Goal: Check status: Check status

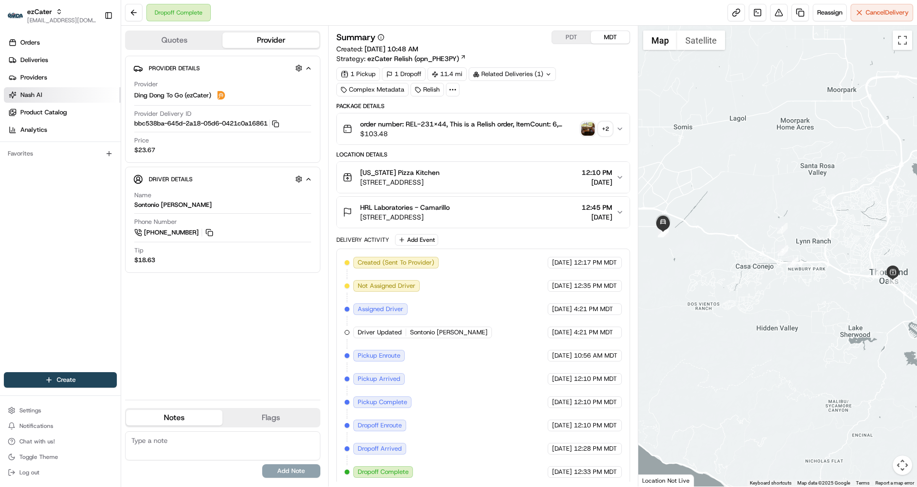
click at [52, 96] on link "Nash AI" at bounding box center [62, 95] width 117 height 16
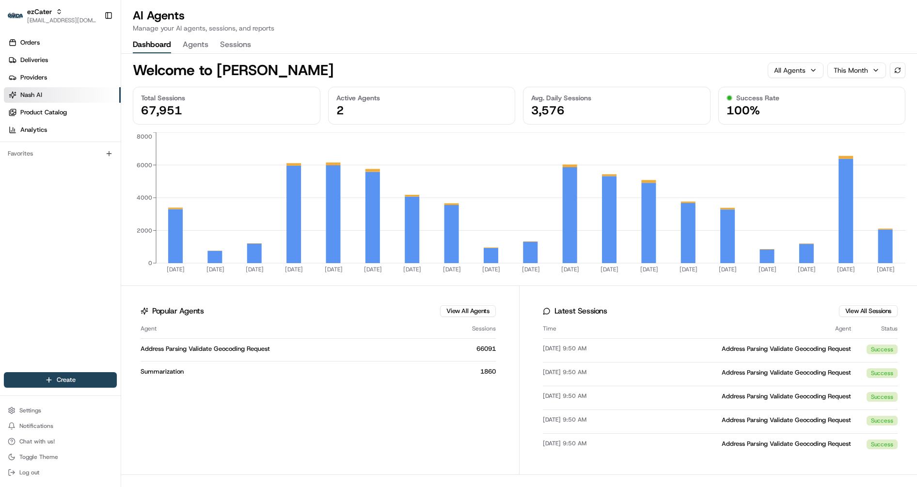
click at [807, 75] on div "All Agents" at bounding box center [795, 70] width 43 height 10
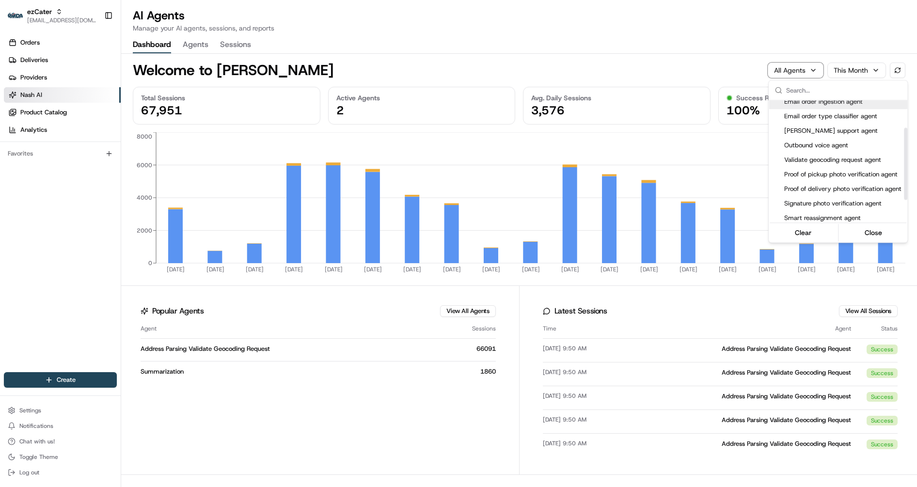
scroll to position [82, 0]
click at [444, 454] on html "ezCater jes@usenash.com Toggle Sidebar Orders Deliveries Providers Nash AI Prod…" at bounding box center [458, 243] width 917 height 487
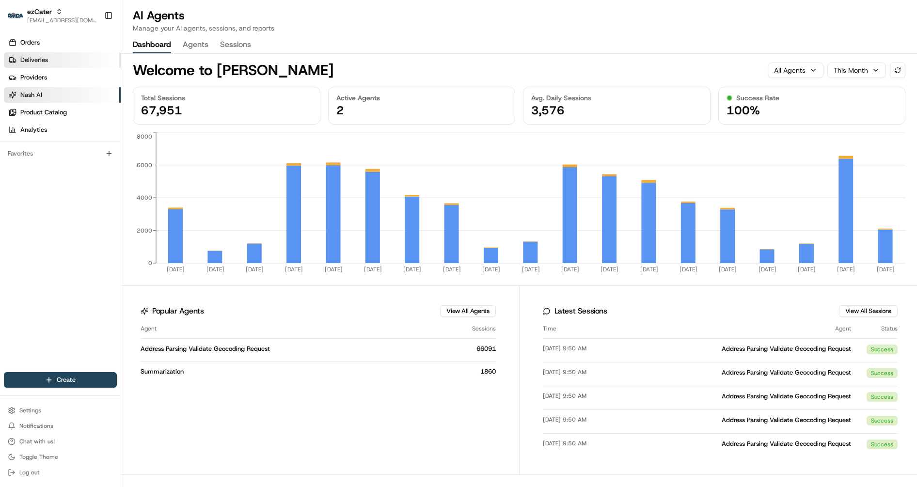
click at [24, 56] on span "Deliveries" at bounding box center [34, 60] width 28 height 9
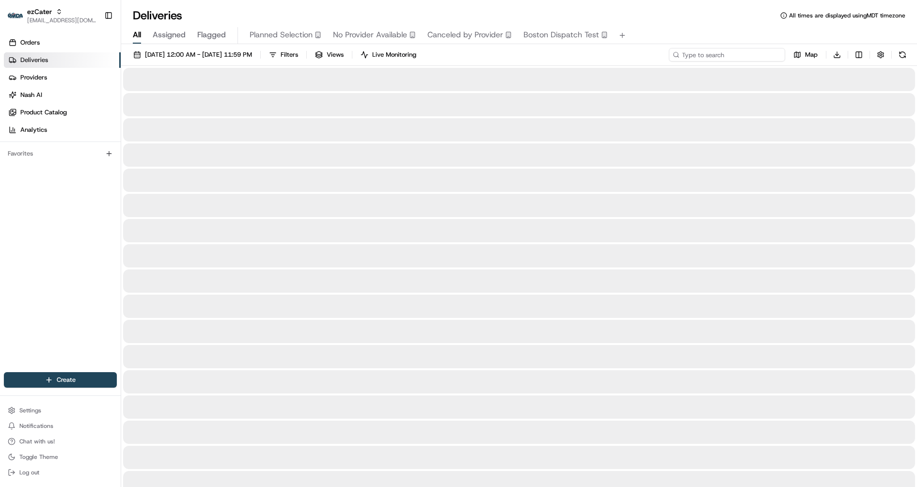
click at [727, 53] on input at bounding box center [726, 55] width 116 height 14
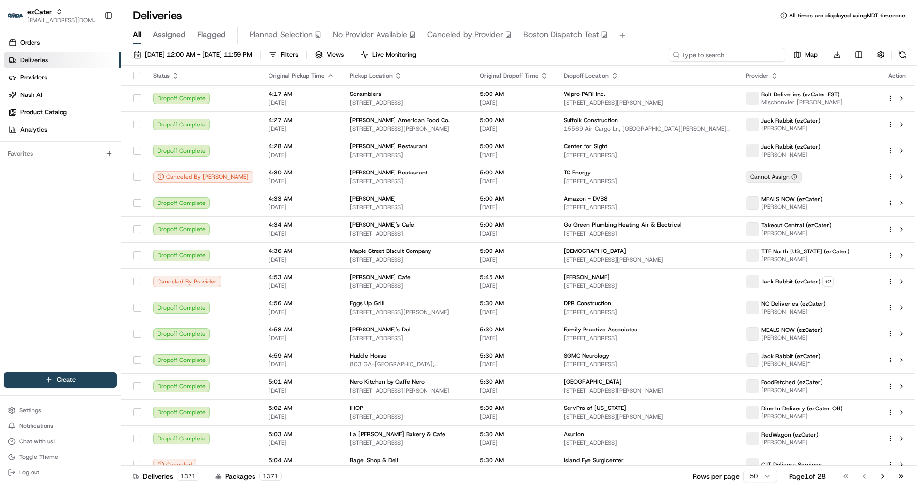
paste input "YFEUC2"
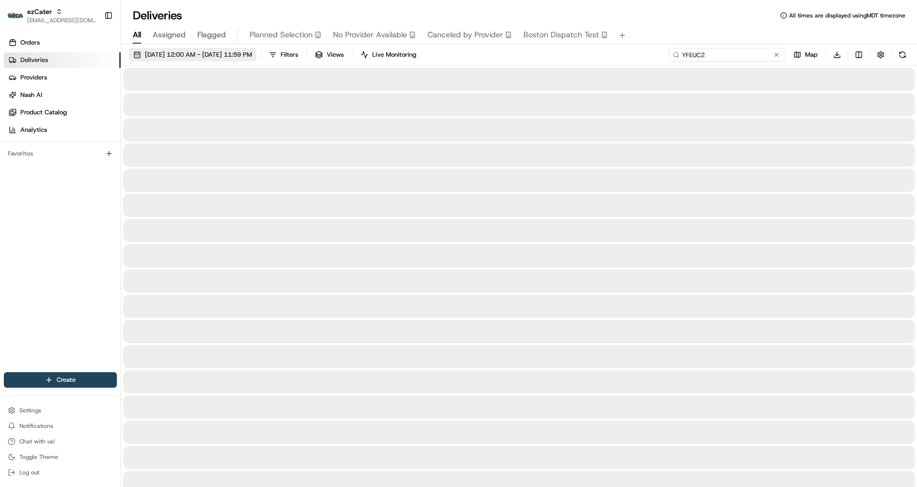
type input "YFEUC2"
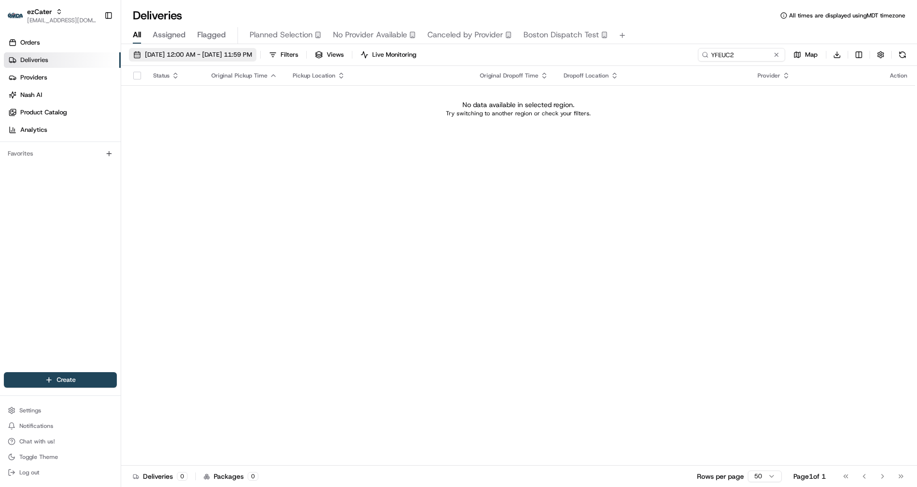
click at [225, 56] on span "08/19/2025 12:00 AM - 08/19/2025 11:59 PM" at bounding box center [198, 54] width 107 height 9
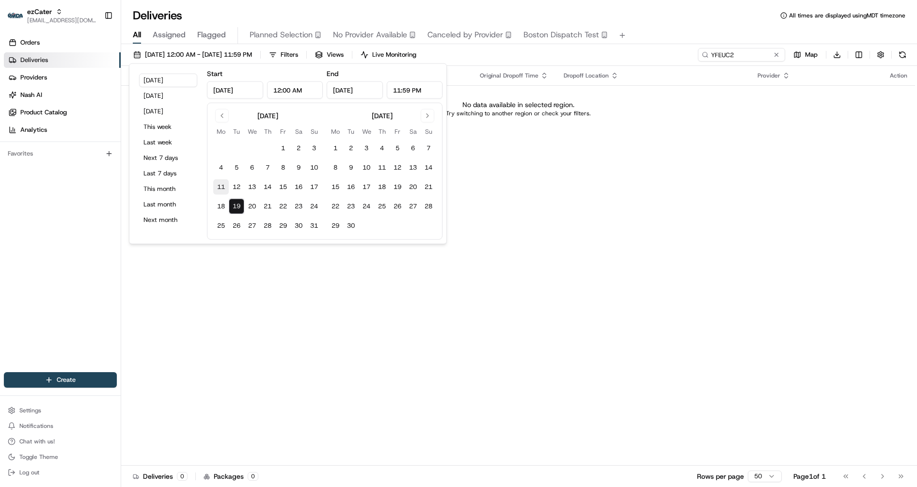
click at [220, 186] on button "11" at bounding box center [221, 187] width 16 height 16
type input "Aug 11, 2025"
click at [319, 182] on button "17" at bounding box center [314, 187] width 16 height 16
type input "Aug 17, 2025"
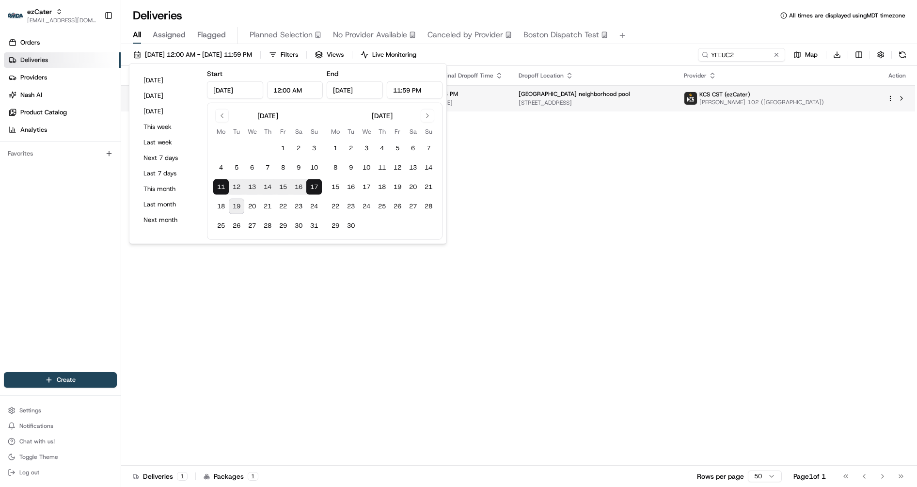
click at [656, 94] on div "Legends ridge neighborhood pool" at bounding box center [593, 94] width 150 height 8
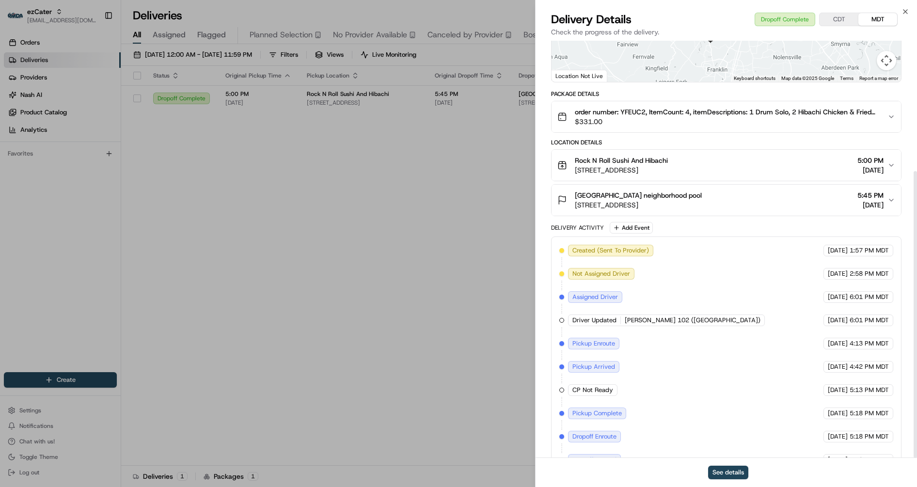
scroll to position [189, 0]
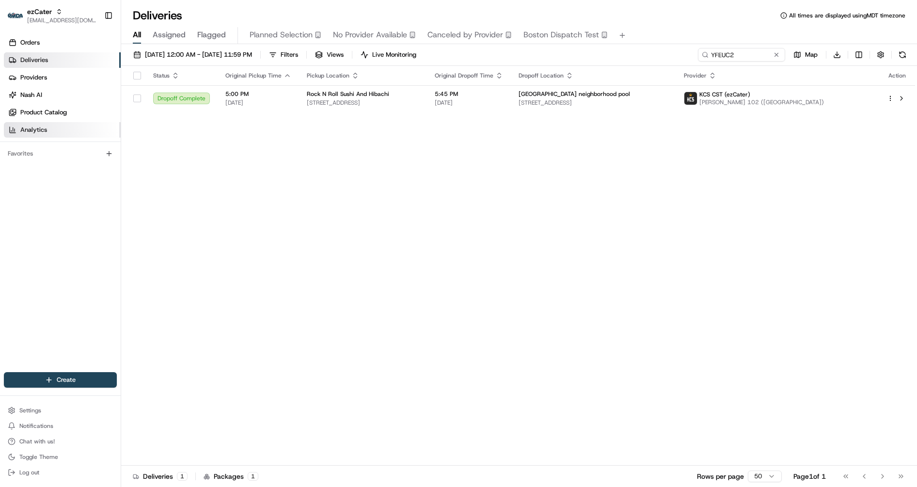
click at [47, 127] on link "Analytics" at bounding box center [62, 130] width 117 height 16
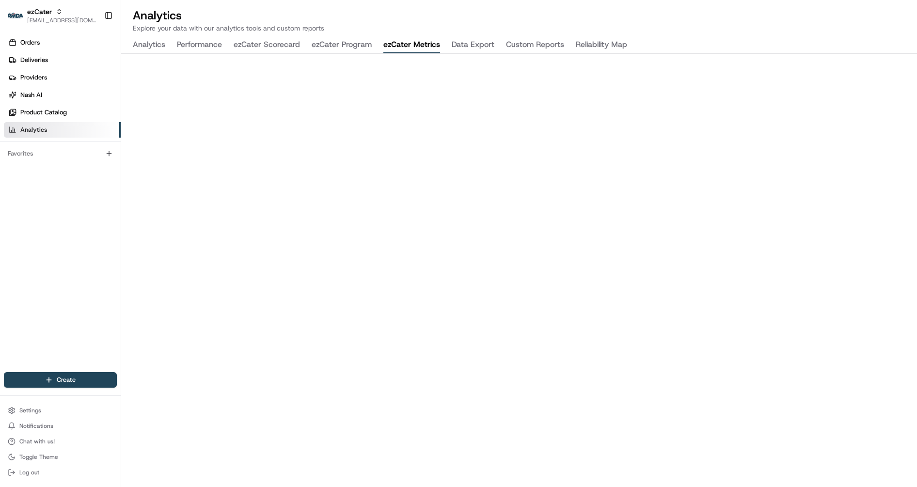
click at [406, 44] on button "ezCater Metrics" at bounding box center [411, 45] width 57 height 16
click at [744, 19] on h2 "Analytics" at bounding box center [519, 16] width 772 height 16
click at [422, 8] on h2 "Analytics" at bounding box center [519, 16] width 772 height 16
click at [690, 35] on div "Analytics Explore your data with our analytics tools and custom reports Analyti…" at bounding box center [518, 243] width 795 height 487
click at [331, 45] on button "ezCater Program" at bounding box center [341, 45] width 60 height 16
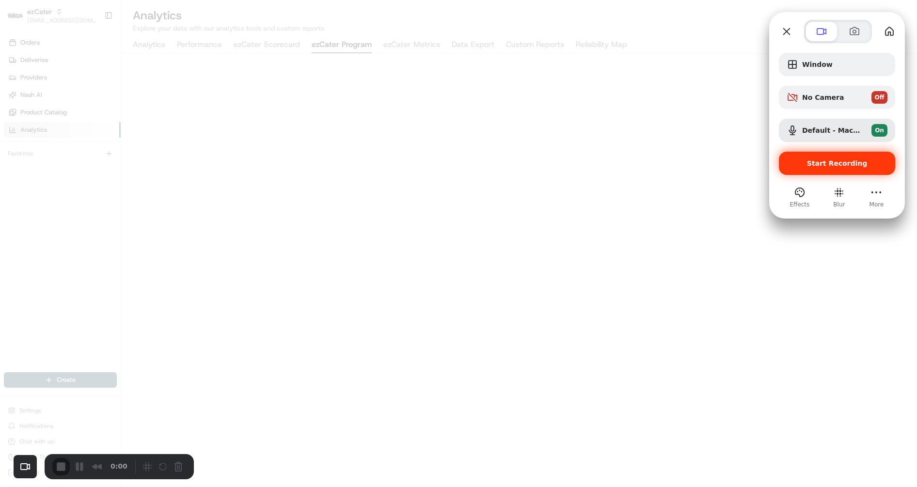
click at [834, 162] on span "Start Recording" at bounding box center [837, 163] width 61 height 8
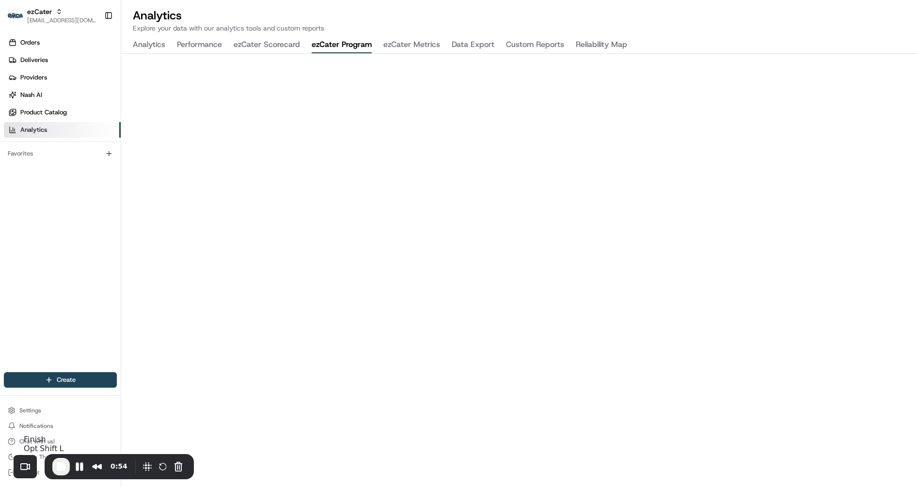
click at [64, 472] on span "End Recording" at bounding box center [61, 467] width 12 height 12
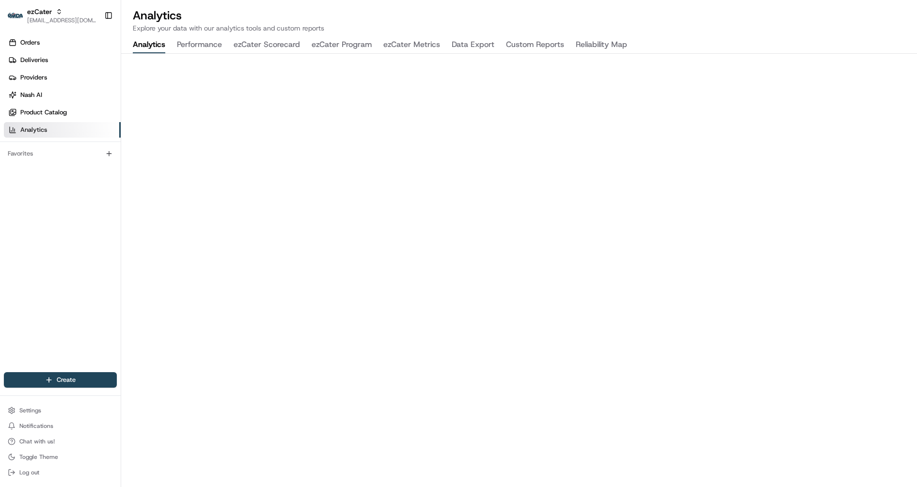
click at [347, 48] on button "ezCater Program" at bounding box center [341, 45] width 60 height 16
click at [61, 44] on link "Orders" at bounding box center [62, 43] width 117 height 16
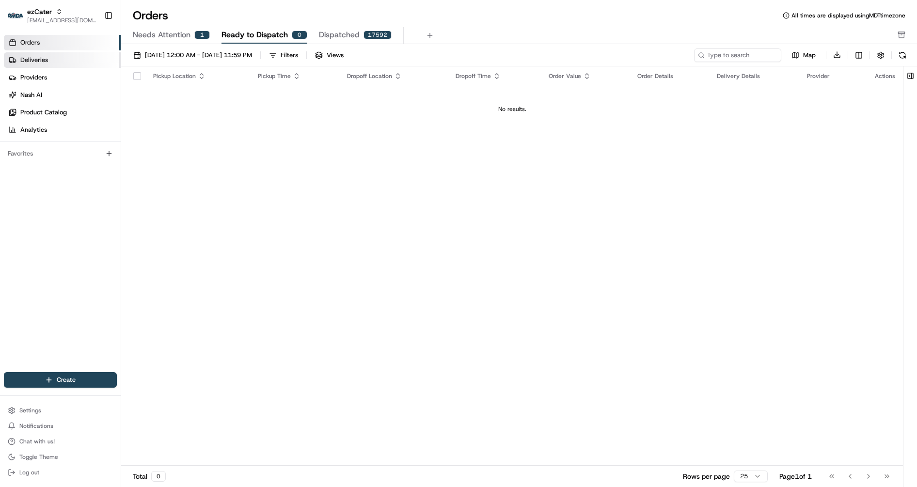
click at [56, 58] on link "Deliveries" at bounding box center [62, 60] width 117 height 16
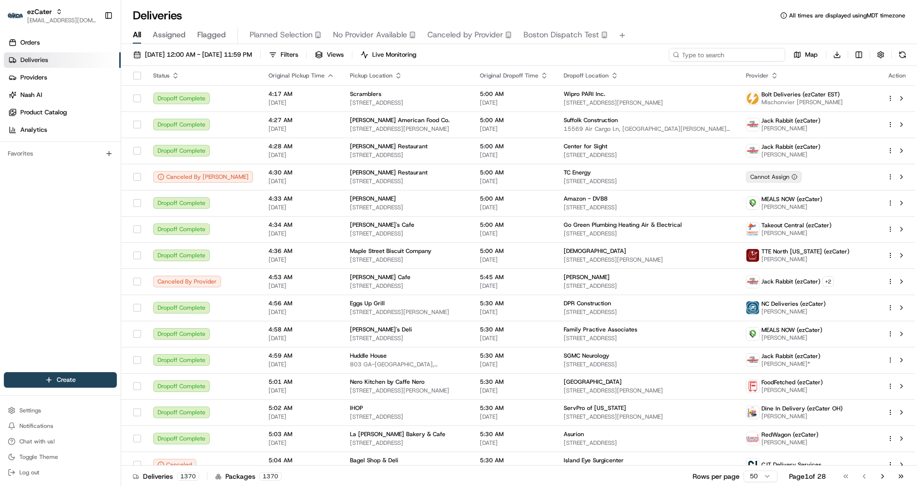
click at [733, 51] on input at bounding box center [726, 55] width 116 height 14
paste input "2XKHRW"
type input "2XKHRW"
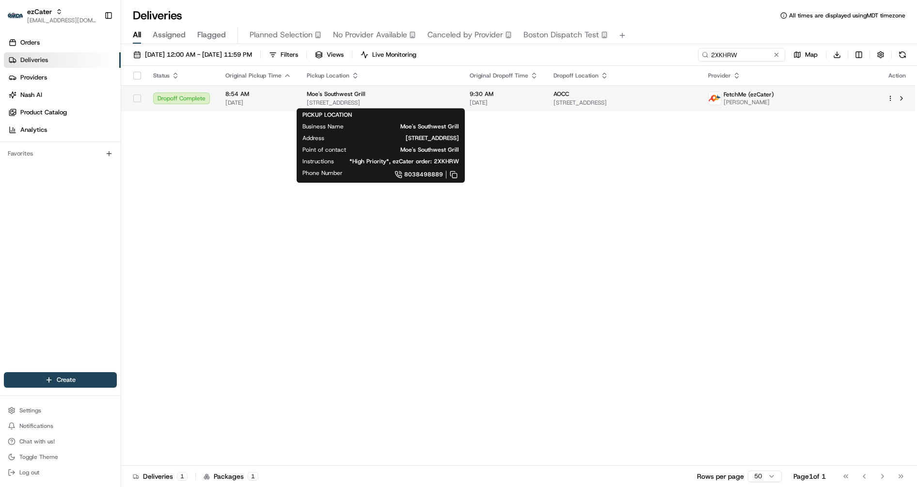
click at [454, 104] on span "9623 Red Stone Dr #100, Indian Land, SC 29707, USA" at bounding box center [380, 103] width 147 height 8
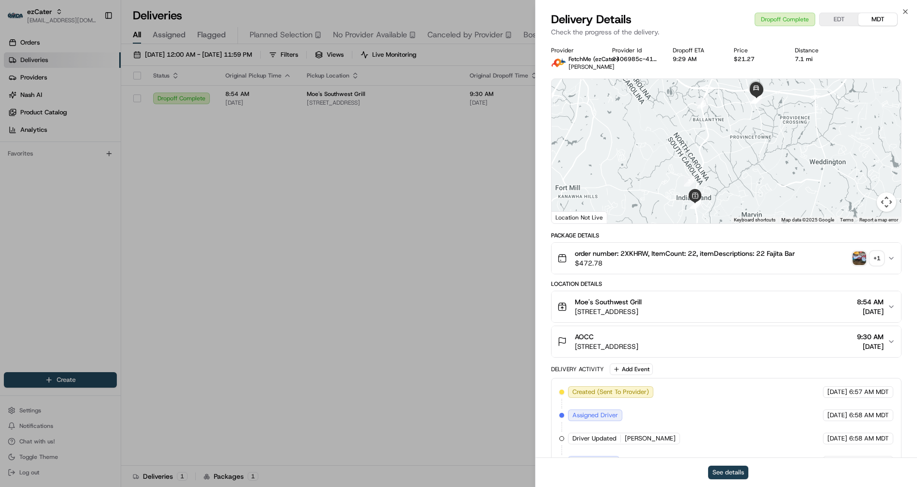
click at [717, 472] on button "See details" at bounding box center [728, 473] width 40 height 14
click at [906, 10] on icon "button" at bounding box center [905, 12] width 4 height 4
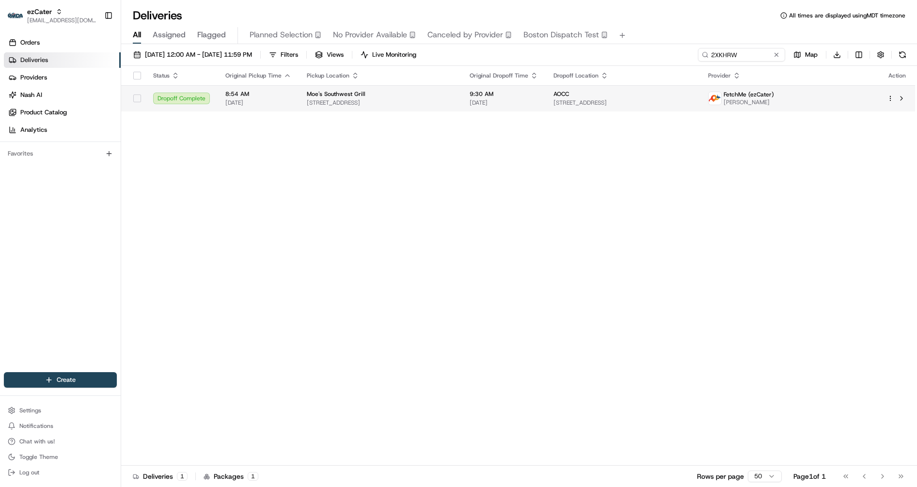
click at [284, 101] on span "[DATE]" at bounding box center [258, 103] width 66 height 8
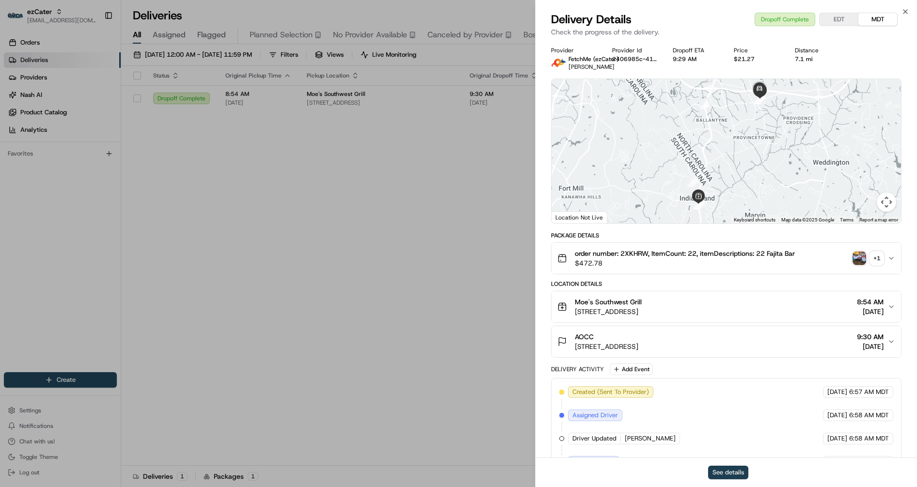
click at [742, 470] on button "See details" at bounding box center [728, 473] width 40 height 14
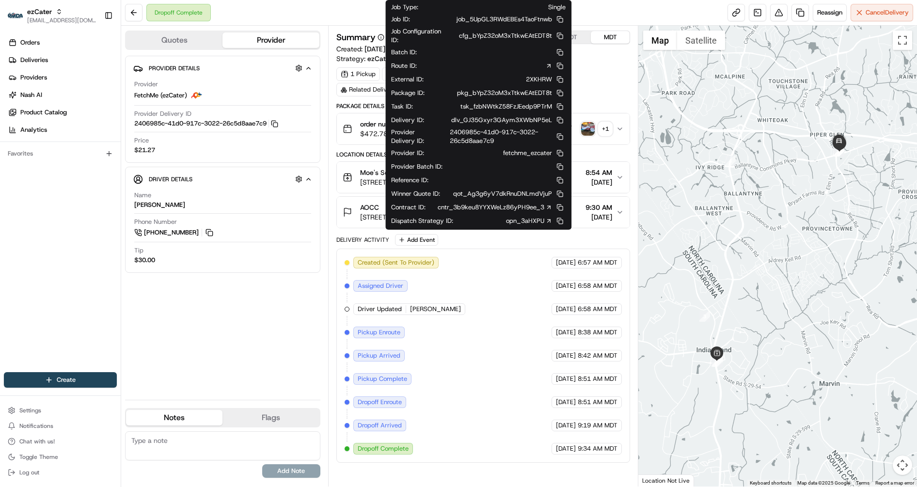
click at [550, 207] on icon at bounding box center [548, 207] width 7 height 7
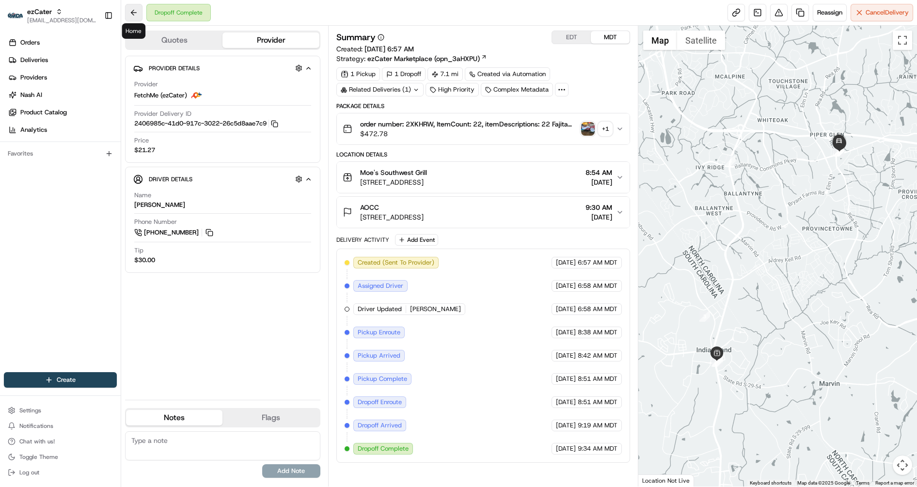
click at [132, 14] on button at bounding box center [133, 12] width 17 height 17
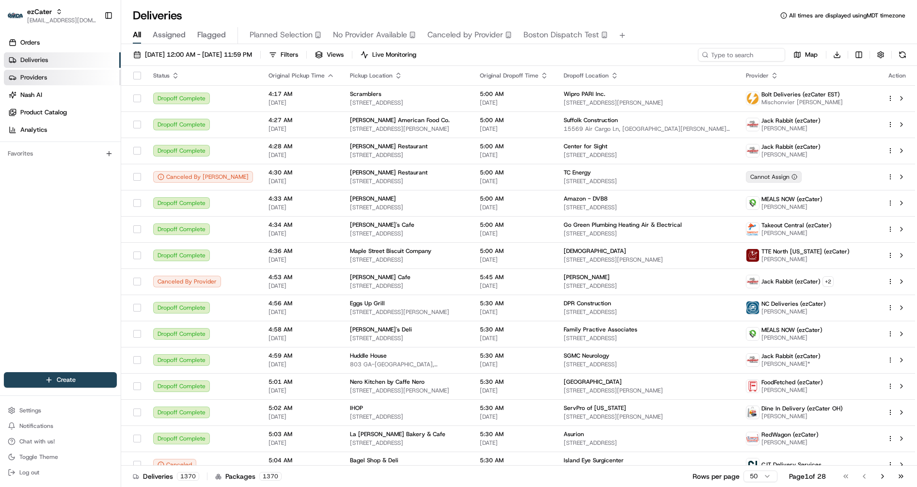
click at [43, 76] on span "Providers" at bounding box center [33, 77] width 27 height 9
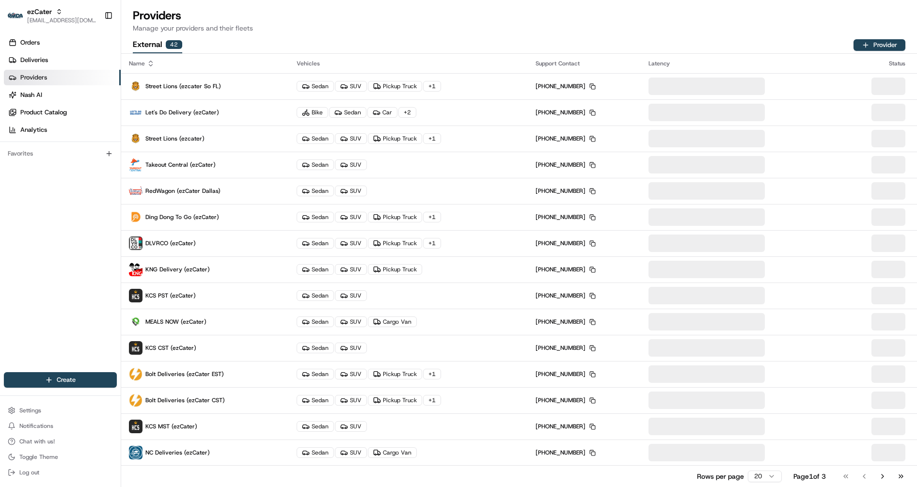
click at [155, 63] on div "Name" at bounding box center [205, 64] width 152 height 8
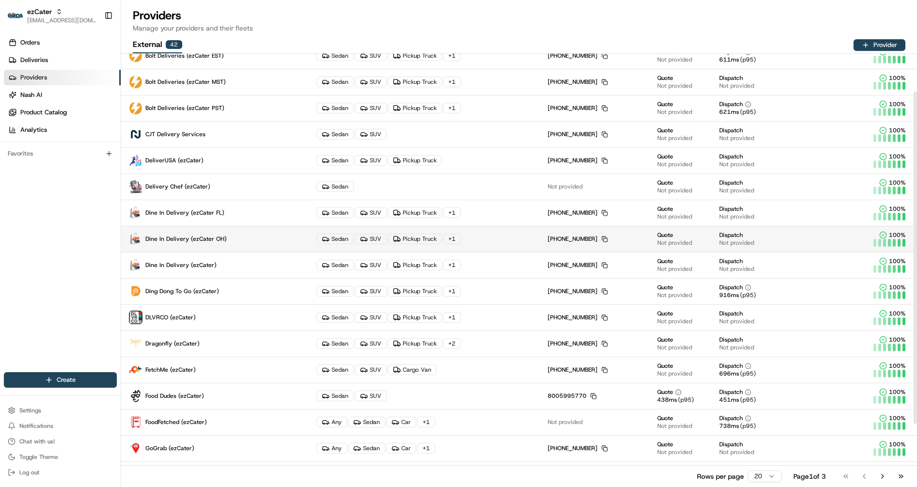
scroll to position [57, 0]
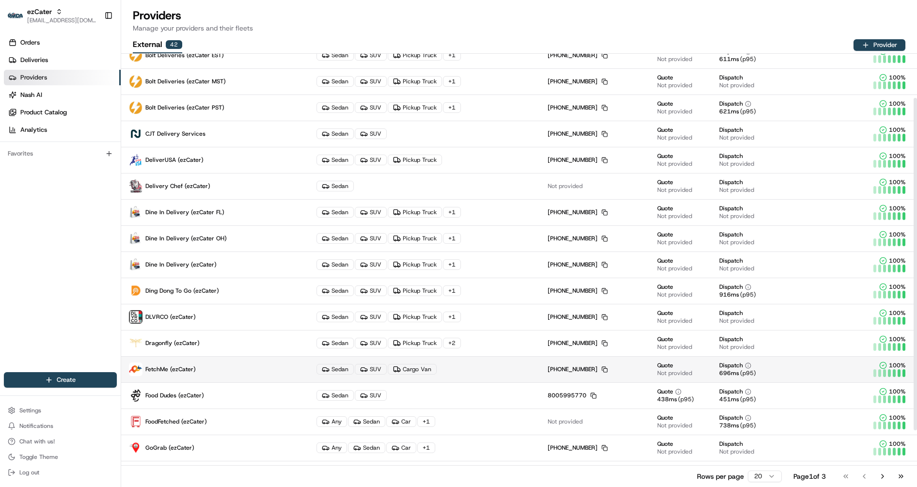
click at [175, 368] on span "FetchMe (ezCater)" at bounding box center [170, 369] width 50 height 8
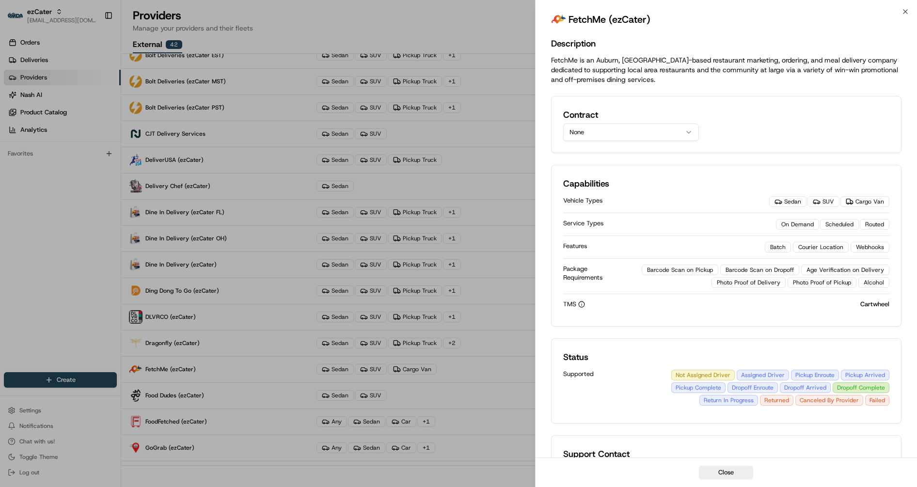
click at [654, 132] on button "None" at bounding box center [631, 132] width 136 height 17
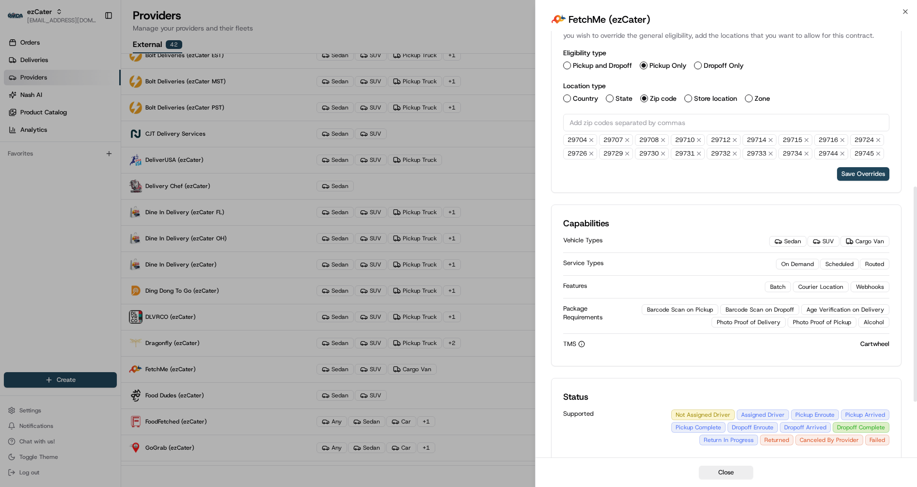
scroll to position [309, 0]
click at [905, 13] on icon "button" at bounding box center [905, 12] width 8 height 8
